Goal: Transaction & Acquisition: Purchase product/service

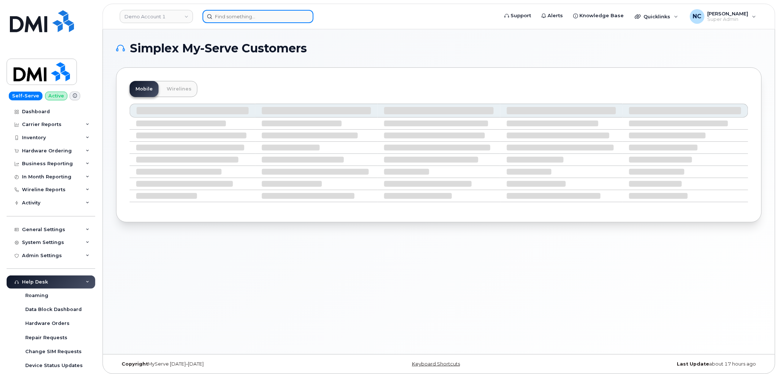
click at [276, 13] on input at bounding box center [258, 16] width 111 height 13
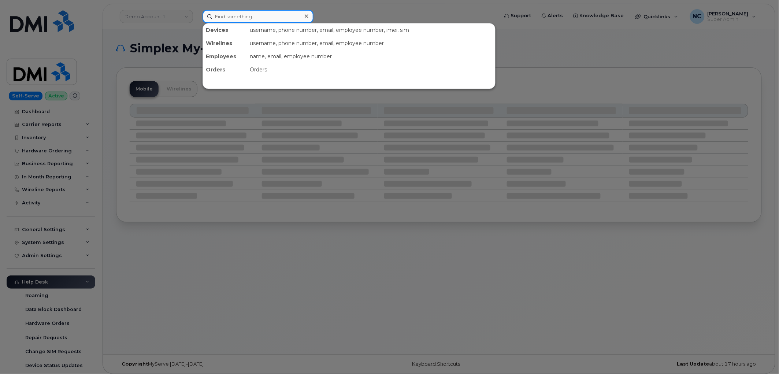
paste input "Press and hold Shift then press Enter to edit [PHONE_NUMBER]"
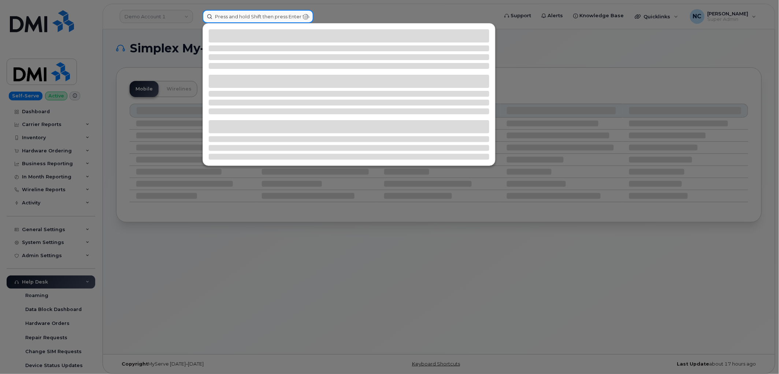
drag, startPoint x: 266, startPoint y: 14, endPoint x: 110, endPoint y: 6, distance: 156.2
click at [197, 10] on div "Press and hold Shift then press Enter to edit [PHONE_NUMBER]" at bounding box center [348, 16] width 303 height 13
type input "[PHONE_NUMBER]"
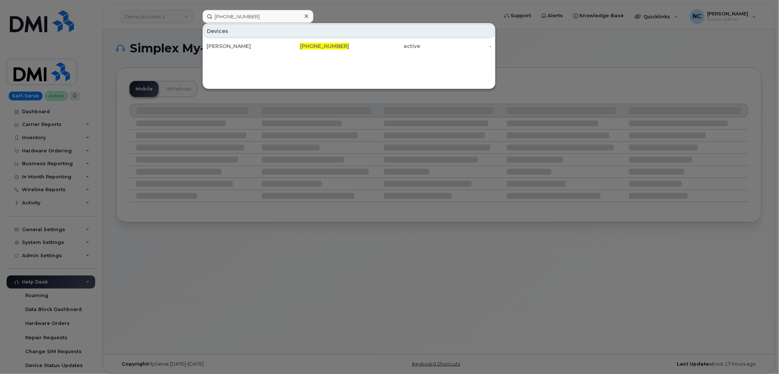
click at [279, 57] on div "Devices DANIEL COWHER 814-810-0868 active -" at bounding box center [349, 56] width 293 height 66
click at [280, 53] on div "DANIEL COWHER 814-810-0868 active -" at bounding box center [349, 46] width 292 height 15
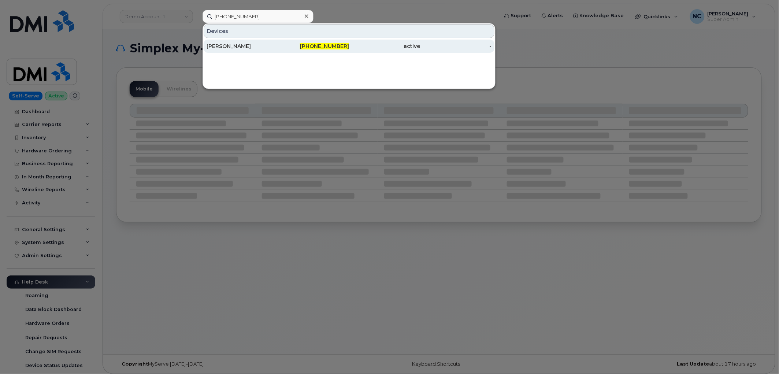
click at [283, 45] on div "814-810-0868" at bounding box center [313, 45] width 71 height 7
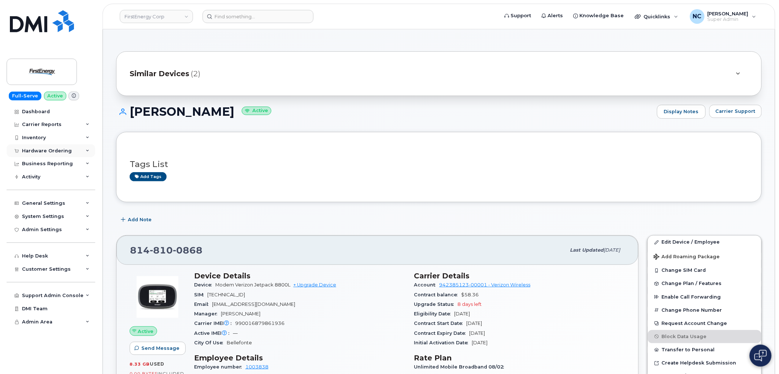
click at [47, 154] on div "Hardware Ordering" at bounding box center [51, 150] width 89 height 13
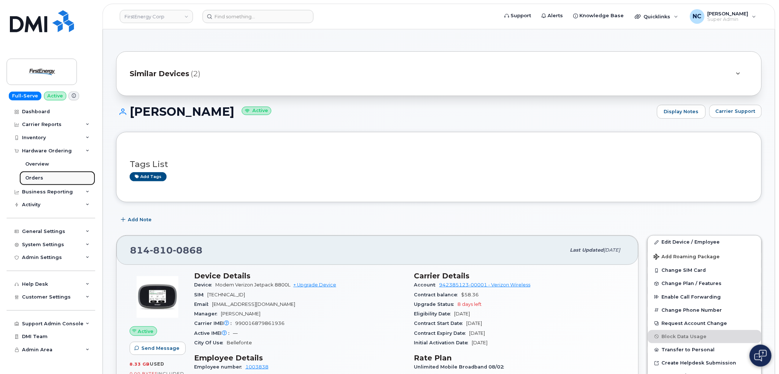
click at [39, 176] on div "Orders" at bounding box center [34, 178] width 18 height 7
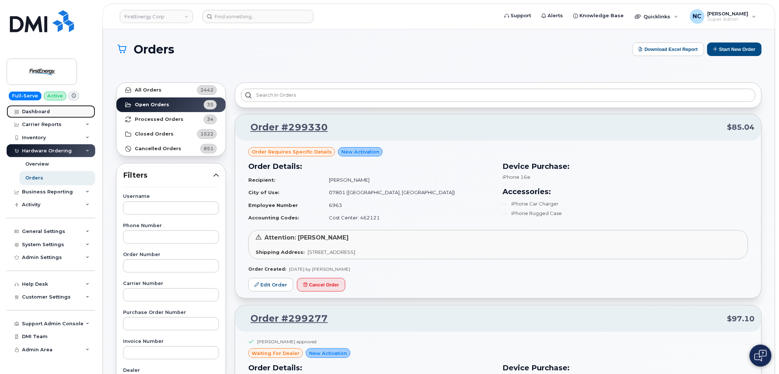
click at [37, 111] on div "Dashboard" at bounding box center [36, 112] width 28 height 6
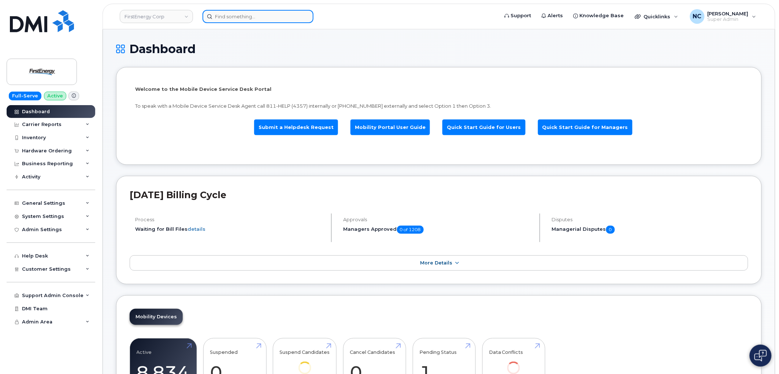
click at [251, 15] on input at bounding box center [258, 16] width 111 height 13
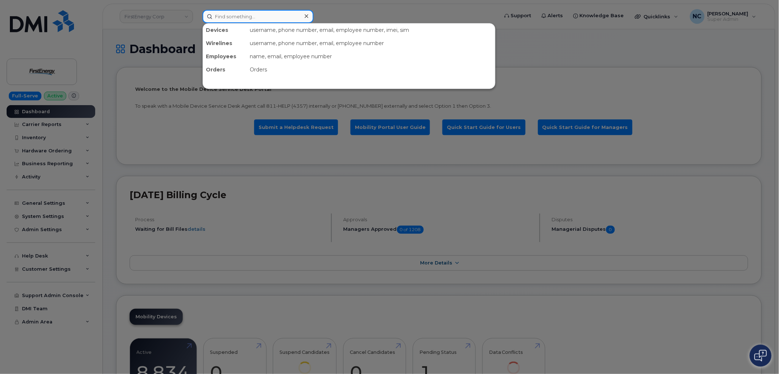
paste input "Press and hold Shift then press Enter to edit [PHONE_NUMBER]"
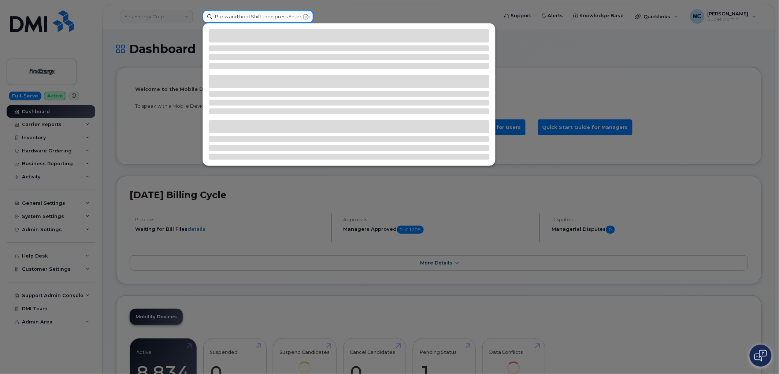
drag, startPoint x: 274, startPoint y: 15, endPoint x: 14, endPoint y: 23, distance: 260.2
click at [197, 23] on div "Press and hold Shift then press Enter to edit [PHONE_NUMBER]" at bounding box center [348, 16] width 303 height 13
type input "[PHONE_NUMBER]"
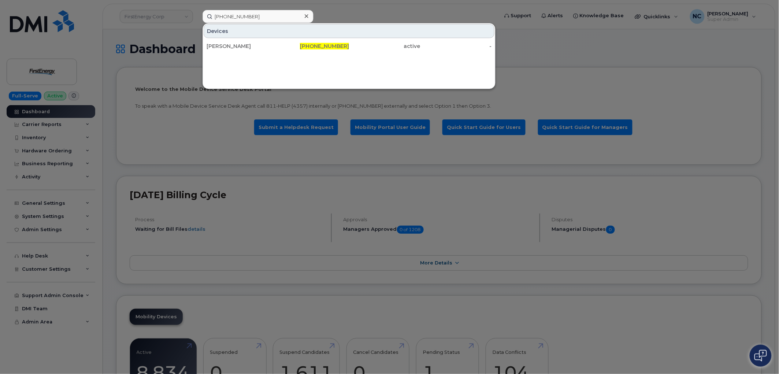
drag, startPoint x: 264, startPoint y: 43, endPoint x: 319, endPoint y: 64, distance: 59.6
click at [263, 43] on div "[PERSON_NAME]" at bounding box center [242, 45] width 71 height 7
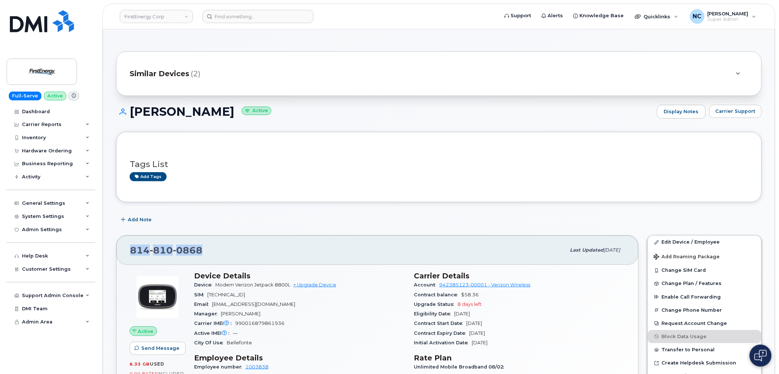
drag, startPoint x: 206, startPoint y: 244, endPoint x: 129, endPoint y: 249, distance: 77.5
click at [129, 249] on div "814 810 0868 Last updated Jun 13, 2025" at bounding box center [377, 250] width 522 height 29
copy span "814 810 0868"
click at [49, 152] on div "Hardware Ordering" at bounding box center [47, 151] width 50 height 6
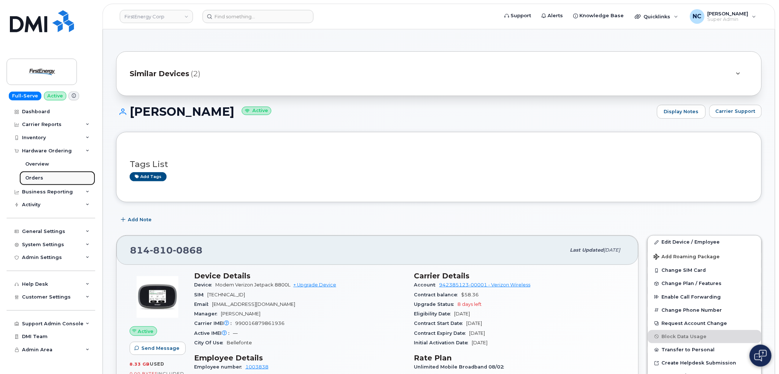
click at [30, 177] on div "Orders" at bounding box center [34, 178] width 18 height 7
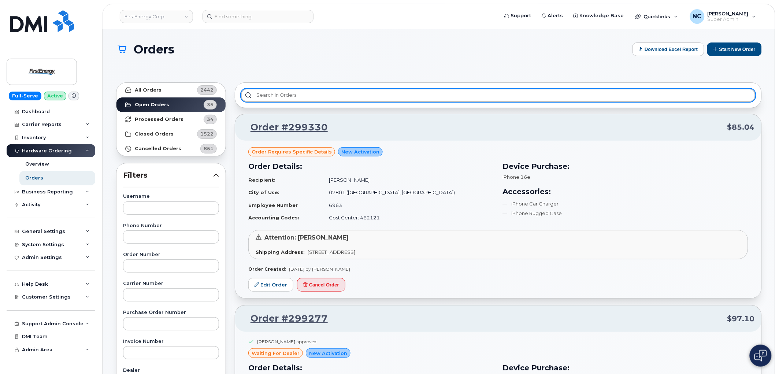
click at [362, 98] on input "text" at bounding box center [498, 95] width 515 height 13
paste input "8148100868"
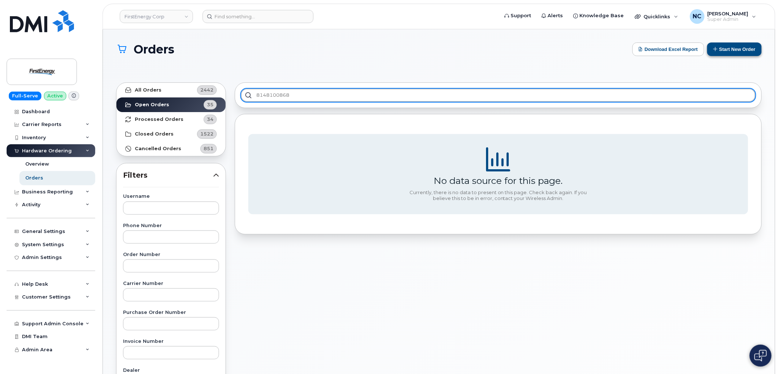
type input "8148100868"
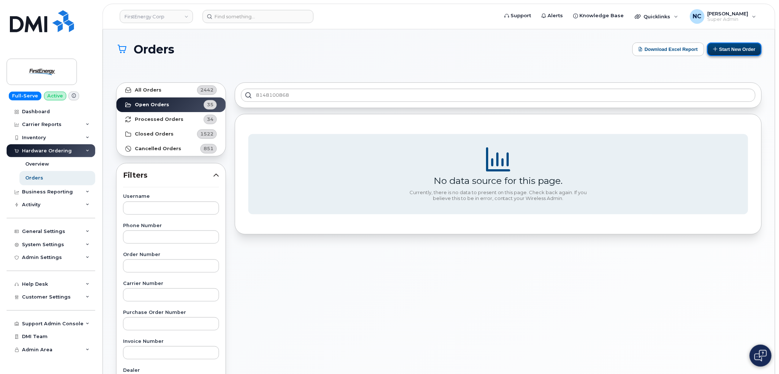
click at [738, 45] on button "Start New Order" at bounding box center [734, 49] width 55 height 14
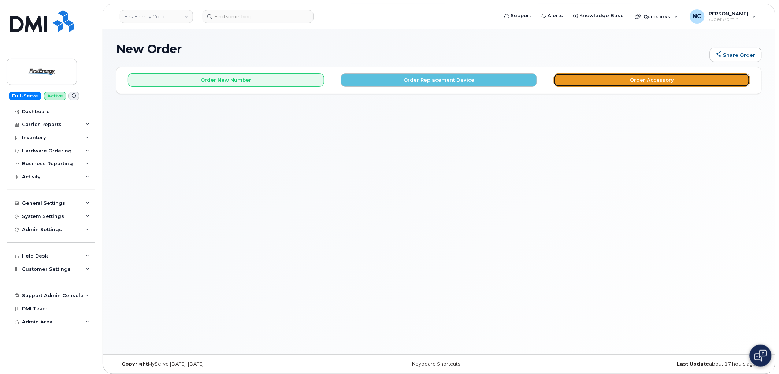
click at [620, 74] on button "Order Accessory" at bounding box center [652, 80] width 196 height 14
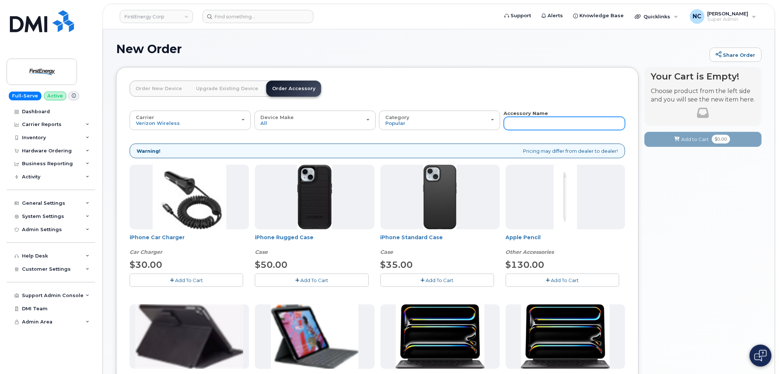
click at [543, 127] on input "text" at bounding box center [564, 123] width 121 height 13
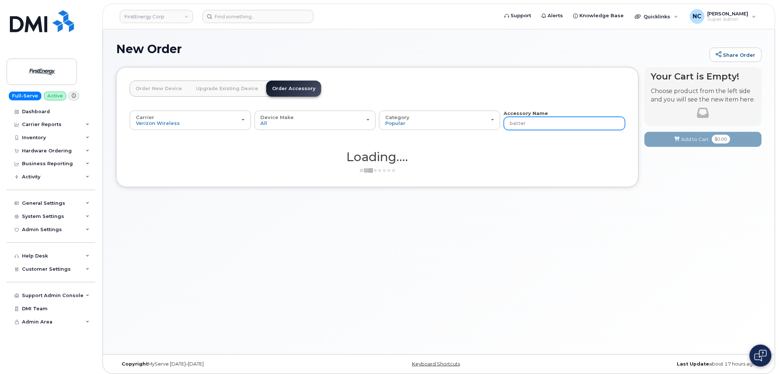
type input "battery"
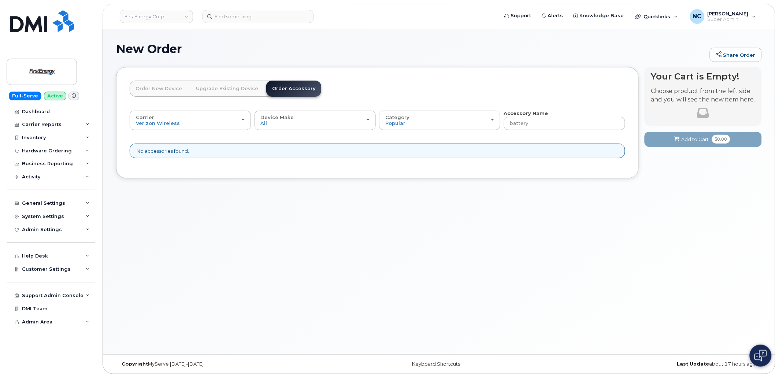
click at [584, 163] on div "Carrier Verizon Wireless AT&T Wireless US Cellular Verizon Wireless AT&T Wirele…" at bounding box center [378, 137] width 496 height 55
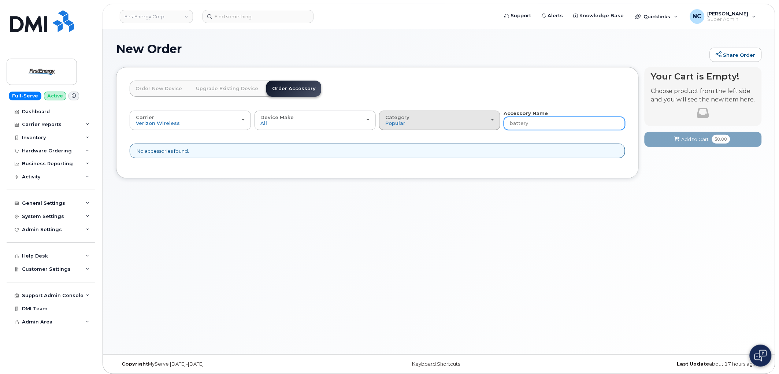
drag, startPoint x: 539, startPoint y: 120, endPoint x: 464, endPoint y: 116, distance: 75.2
click at [464, 116] on div "Carrier Verizon Wireless AT&T Wireless US Cellular Verizon Wireless AT&T Wirele…" at bounding box center [378, 120] width 496 height 20
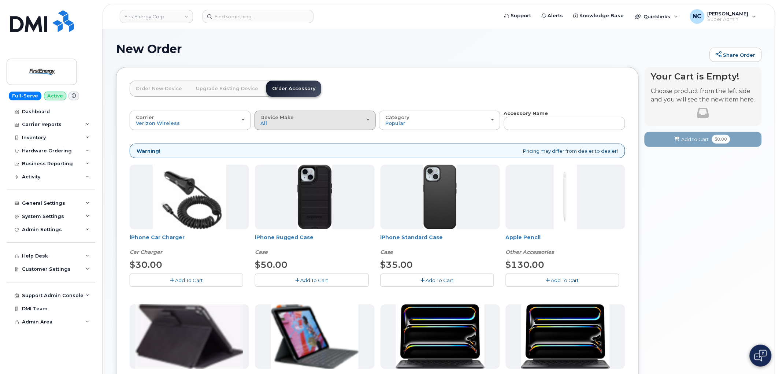
click at [313, 118] on div "Device Make All iPhone Tablet" at bounding box center [315, 120] width 109 height 11
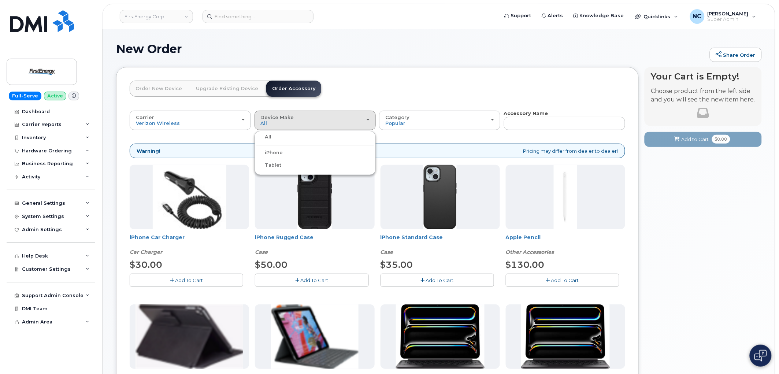
click at [352, 99] on header "Order New Device Upgrade Existing Device Order Accessory Order new device and n…" at bounding box center [378, 95] width 496 height 29
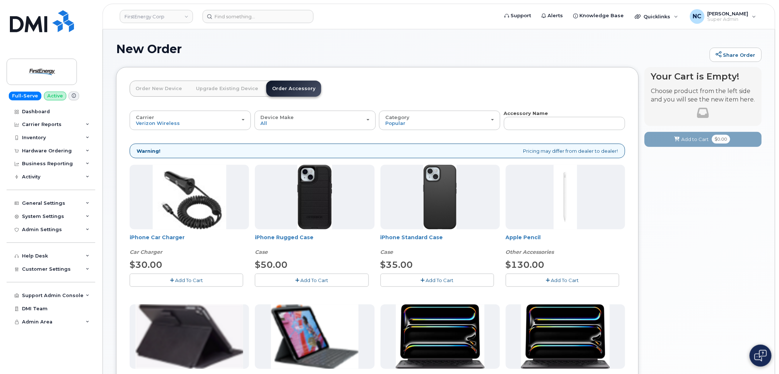
click at [182, 88] on link "Order New Device" at bounding box center [159, 89] width 58 height 16
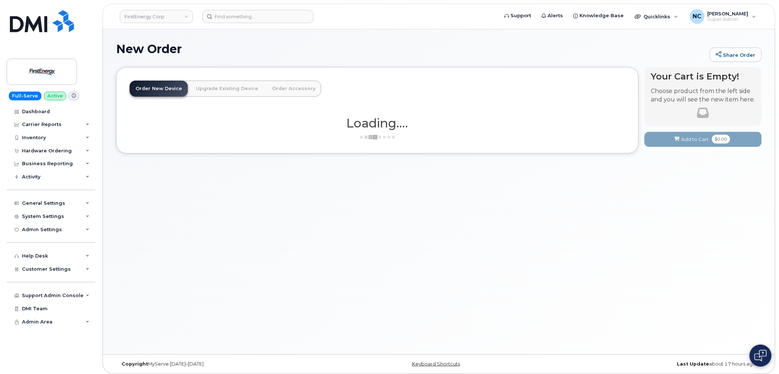
click at [206, 90] on link "Upgrade Existing Device" at bounding box center [227, 89] width 74 height 16
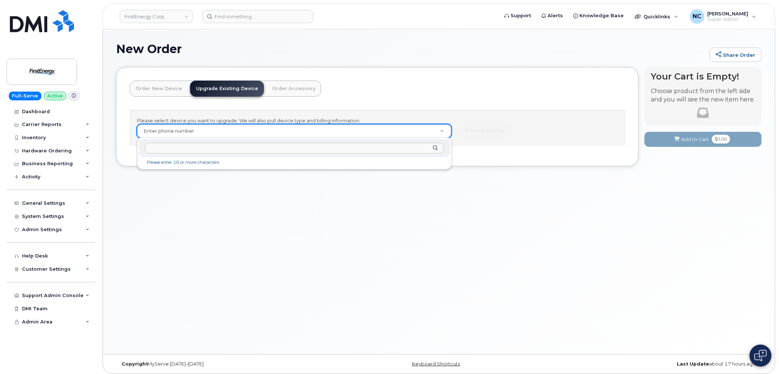
type input "8148100868"
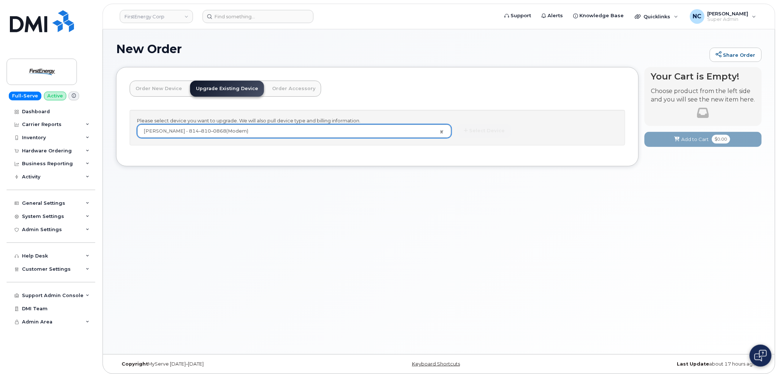
type input "995437"
click at [486, 127] on button "Select Device" at bounding box center [484, 131] width 53 height 14
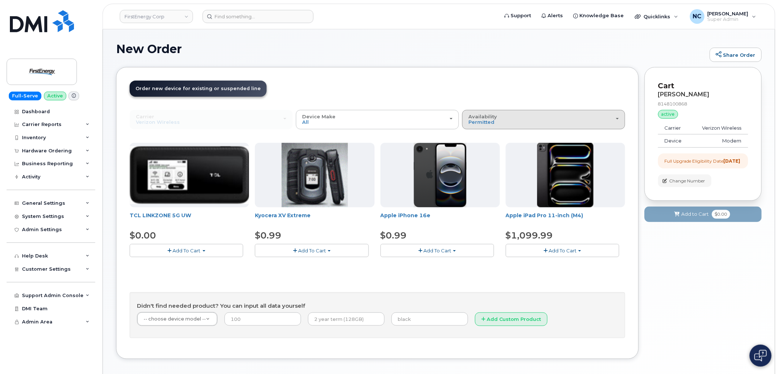
click at [489, 117] on span "Availability" at bounding box center [483, 117] width 29 height 6
click at [480, 149] on div "All" at bounding box center [543, 148] width 159 height 9
click at [484, 126] on button "Availability Permitted All" at bounding box center [543, 119] width 163 height 19
click at [476, 148] on label "All" at bounding box center [471, 148] width 15 height 9
click at [0, 0] on input "All" at bounding box center [0, 0] width 0 height 0
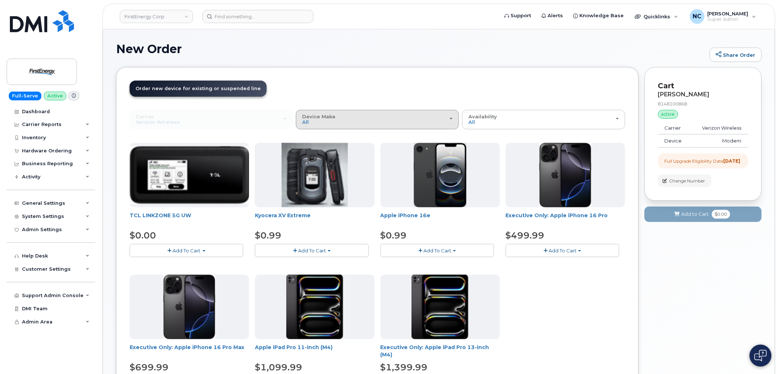
click at [406, 126] on button "Device Make All Cell Phone iPhone Modem Tablet" at bounding box center [377, 119] width 163 height 19
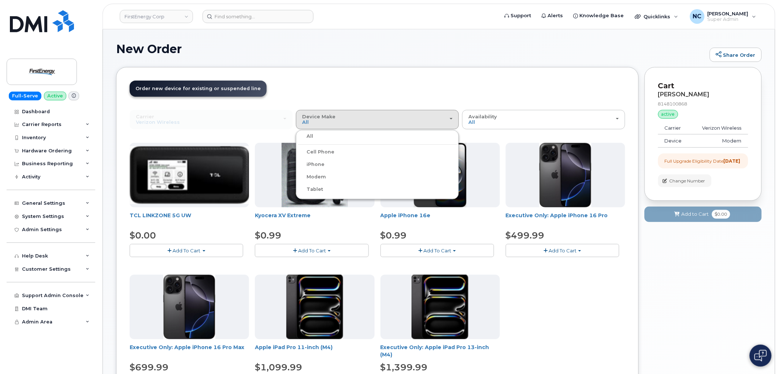
click at [317, 177] on label "Modem" at bounding box center [312, 177] width 28 height 9
click at [0, 0] on input "Modem" at bounding box center [0, 0] width 0 height 0
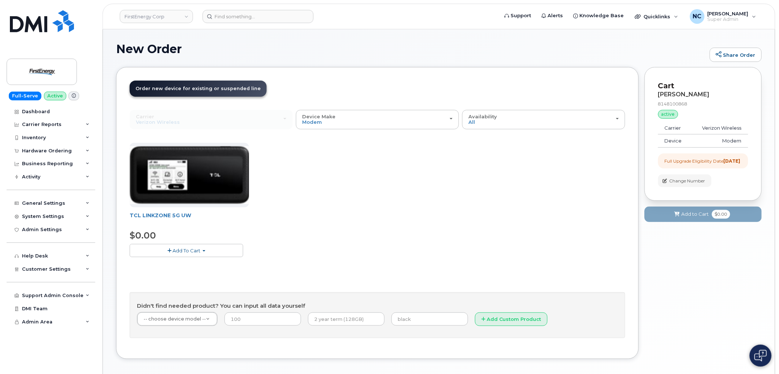
click at [223, 250] on button "Add To Cart" at bounding box center [187, 250] width 114 height 13
click at [407, 230] on div "TCL LINKZONE 5G UW $0.00 Add To Cart $0.00 - 2 Year Upgrade" at bounding box center [378, 206] width 496 height 126
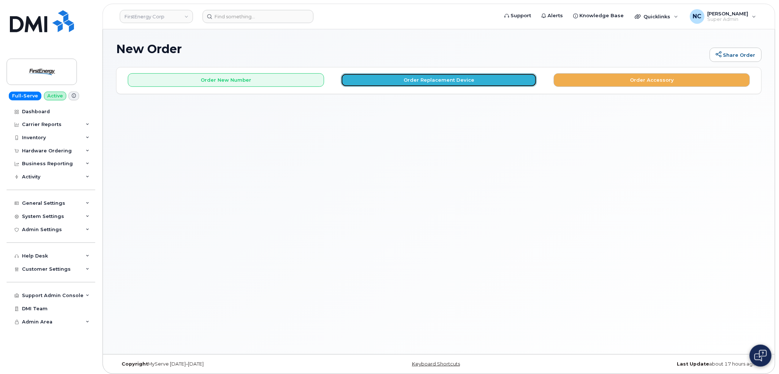
click at [470, 75] on button "Order Replacement Device" at bounding box center [439, 80] width 196 height 14
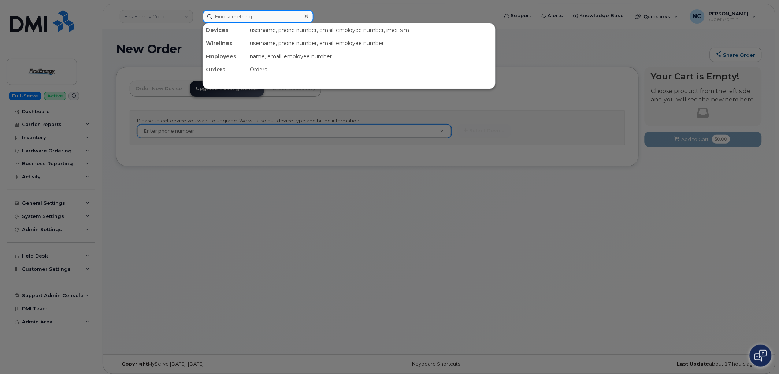
click at [235, 20] on input at bounding box center [258, 16] width 111 height 13
paste input "8148100868"
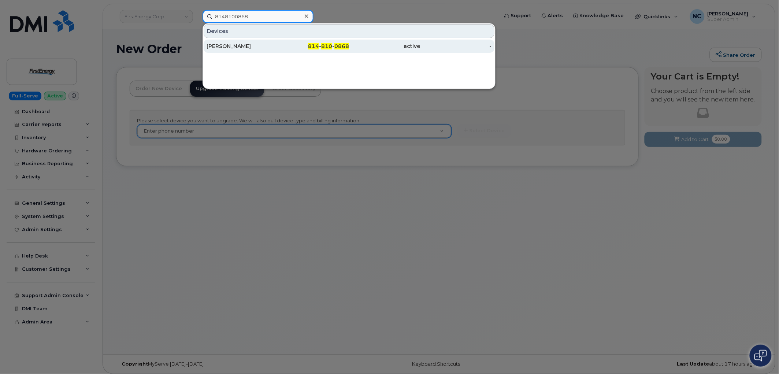
type input "8148100868"
click at [244, 44] on div "DANIEL COWHER" at bounding box center [242, 45] width 71 height 7
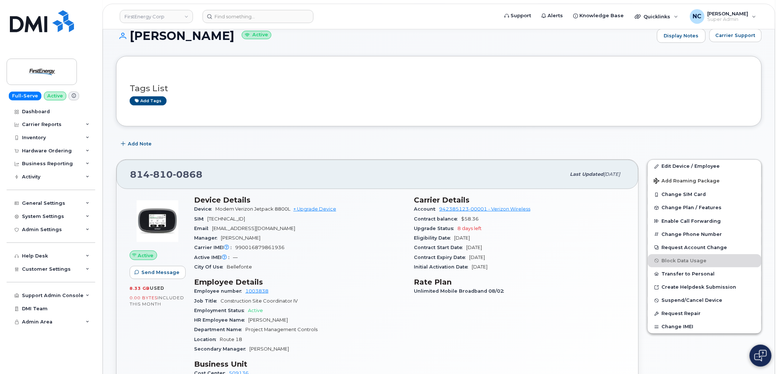
scroll to position [122, 0]
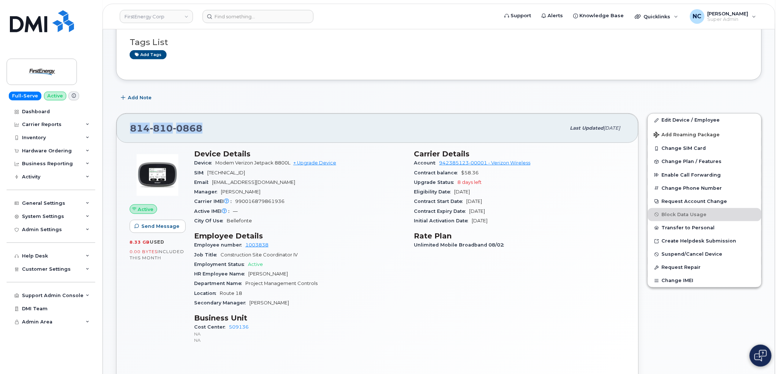
drag, startPoint x: 200, startPoint y: 131, endPoint x: 107, endPoint y: 128, distance: 93.1
copy span "814 810 0868"
drag, startPoint x: 290, startPoint y: 164, endPoint x: 216, endPoint y: 164, distance: 73.6
click at [216, 164] on span "Modem Verizon Jetpack 8800L" at bounding box center [252, 162] width 75 height 5
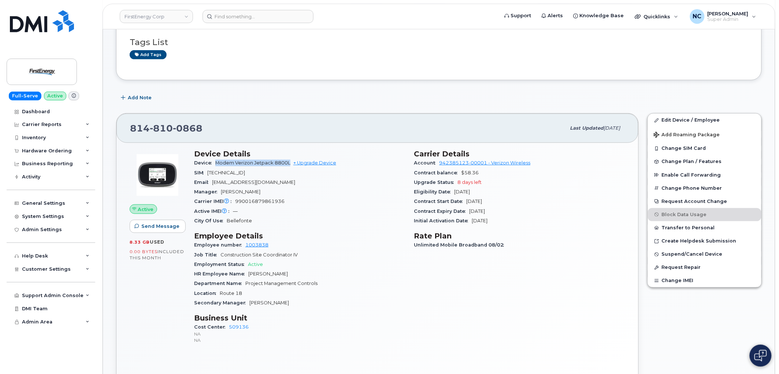
copy span "Modem Verizon Jetpack 8800L"
drag, startPoint x: 292, startPoint y: 200, endPoint x: 237, endPoint y: 203, distance: 55.8
click at [237, 203] on div "Carrier IMEI Carrier IMEI is reported during the last billing cycle or change o…" at bounding box center [299, 202] width 211 height 10
copy span "90016879861936"
drag, startPoint x: 236, startPoint y: 203, endPoint x: 312, endPoint y: 202, distance: 75.8
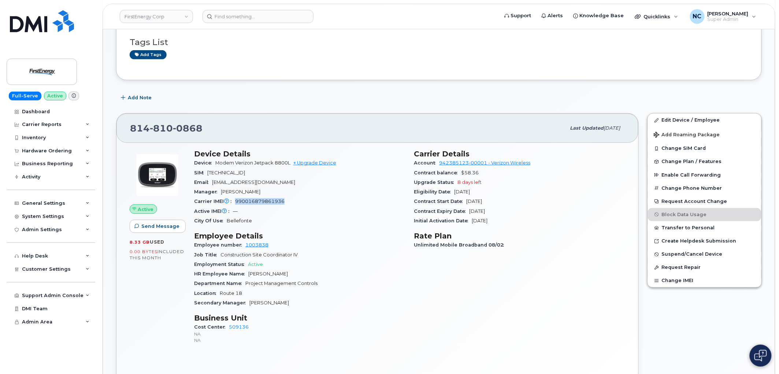
click at [312, 202] on div "Carrier IMEI Carrier IMEI is reported during the last billing cycle or change o…" at bounding box center [299, 202] width 211 height 10
copy span "990016879861936"
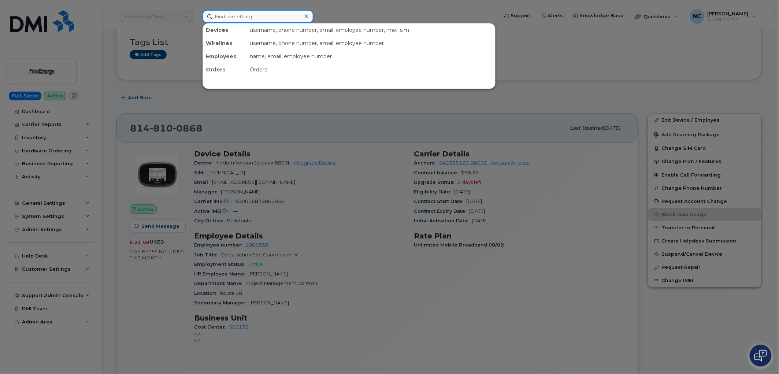
click at [280, 18] on input at bounding box center [258, 16] width 111 height 13
paste input "[PERSON_NAME]"
type input "[PERSON_NAME]"
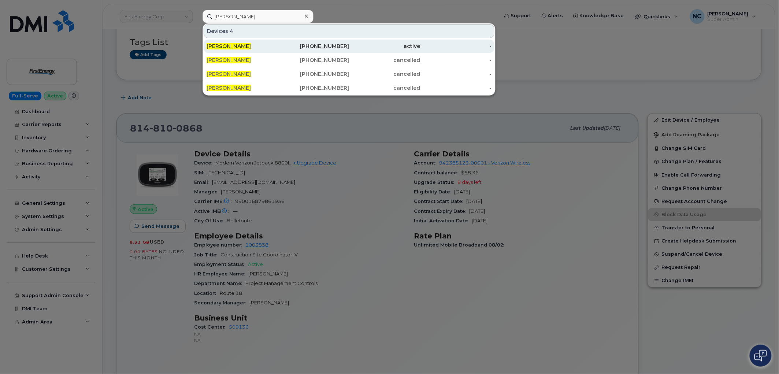
click at [273, 46] on div "[PERSON_NAME]" at bounding box center [242, 45] width 71 height 7
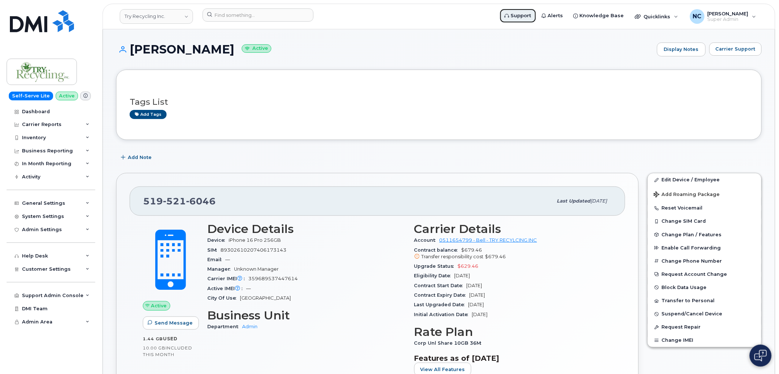
click at [532, 12] on span "Support" at bounding box center [521, 15] width 21 height 7
